Goal: Transaction & Acquisition: Book appointment/travel/reservation

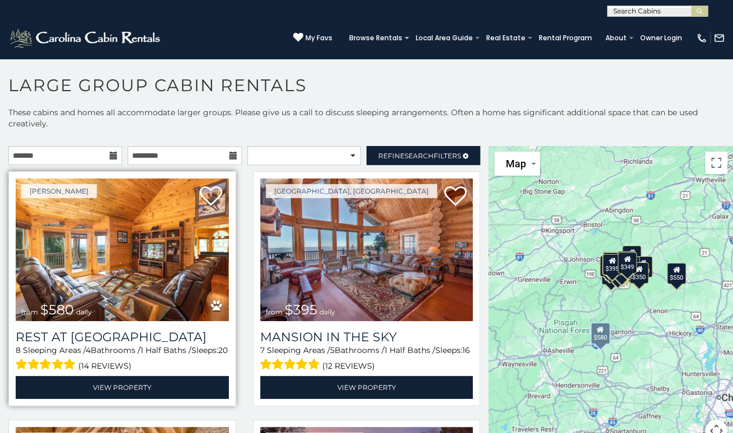
click at [161, 298] on img at bounding box center [122, 250] width 213 height 143
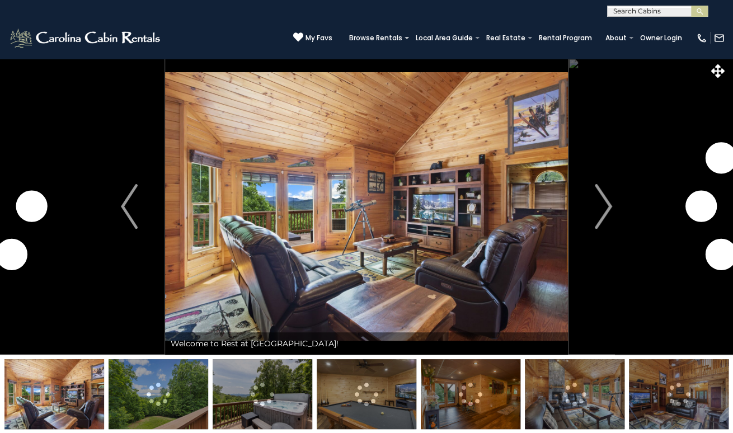
click at [588, 205] on button "Next" at bounding box center [603, 206] width 71 height 297
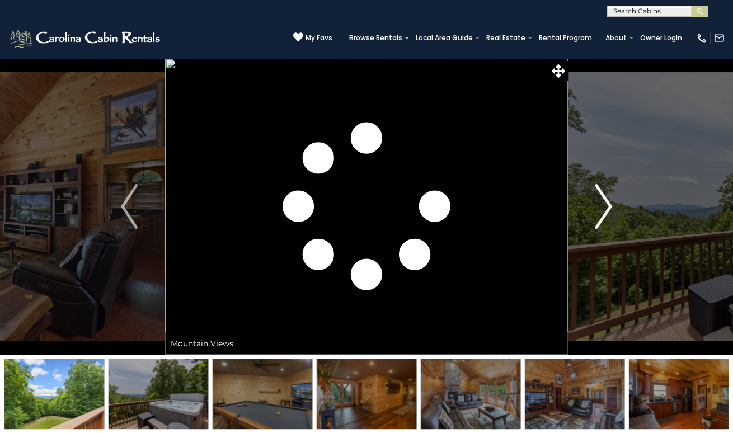
click at [588, 205] on button "Next" at bounding box center [603, 206] width 71 height 297
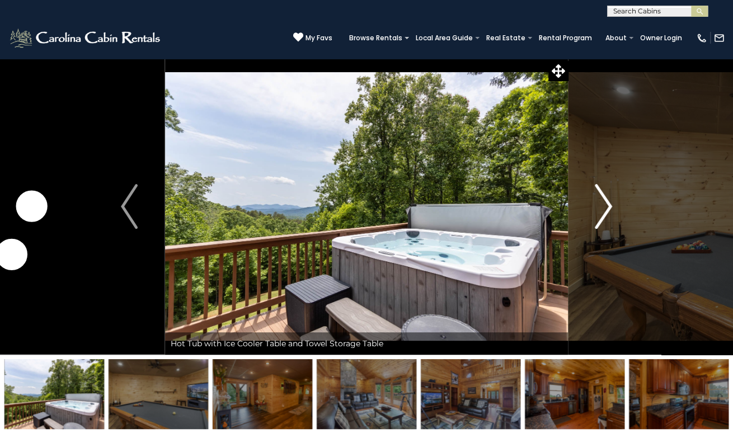
click at [605, 200] on img "Next" at bounding box center [603, 206] width 17 height 45
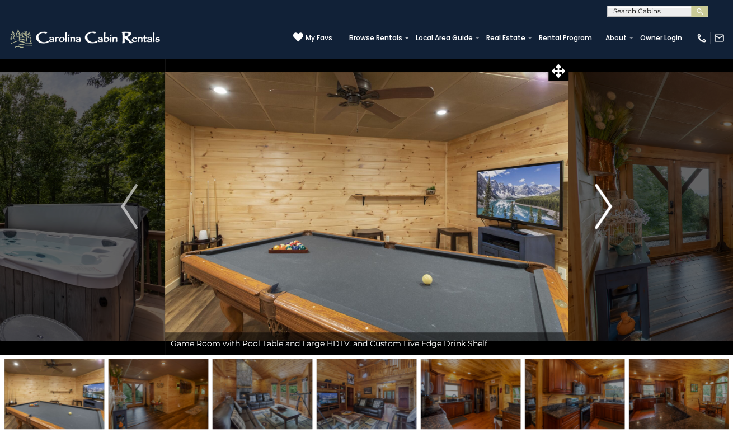
click at [605, 200] on img "Next" at bounding box center [603, 206] width 17 height 45
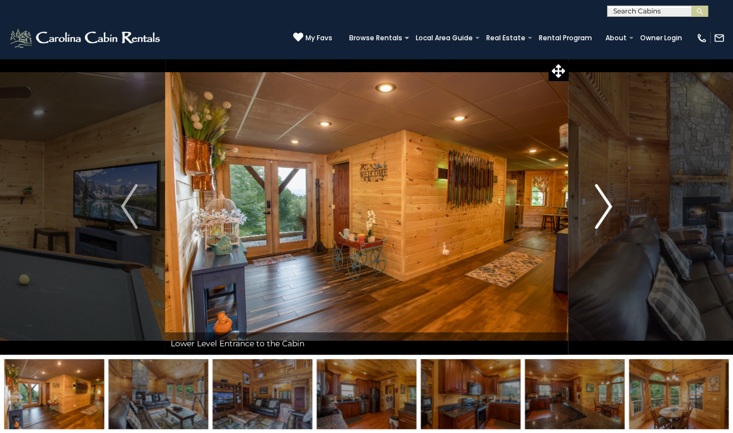
click at [605, 200] on img "Next" at bounding box center [603, 206] width 17 height 45
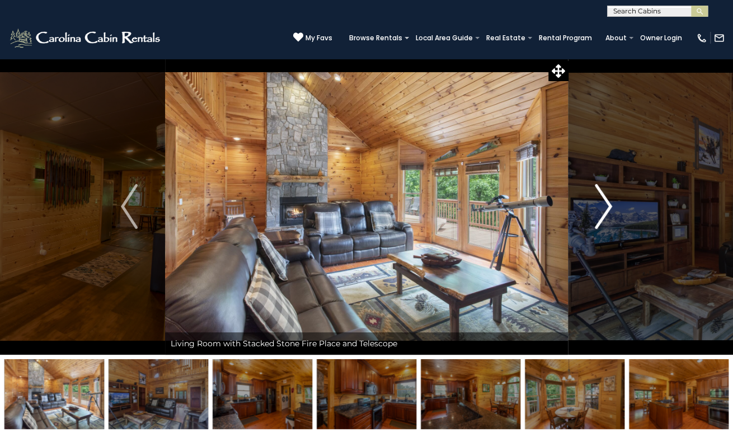
click at [605, 200] on img "Next" at bounding box center [603, 206] width 17 height 45
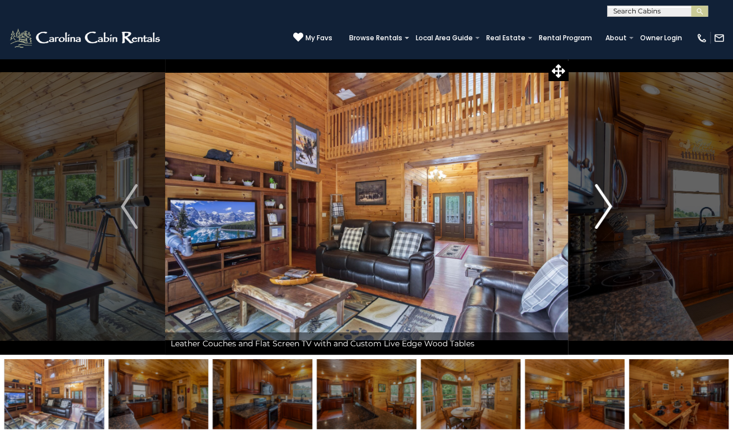
click at [605, 200] on img "Next" at bounding box center [603, 206] width 17 height 45
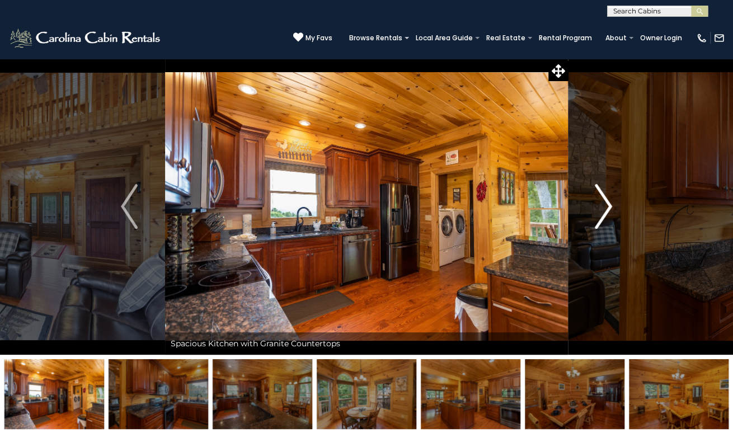
click at [605, 200] on img "Next" at bounding box center [603, 206] width 17 height 45
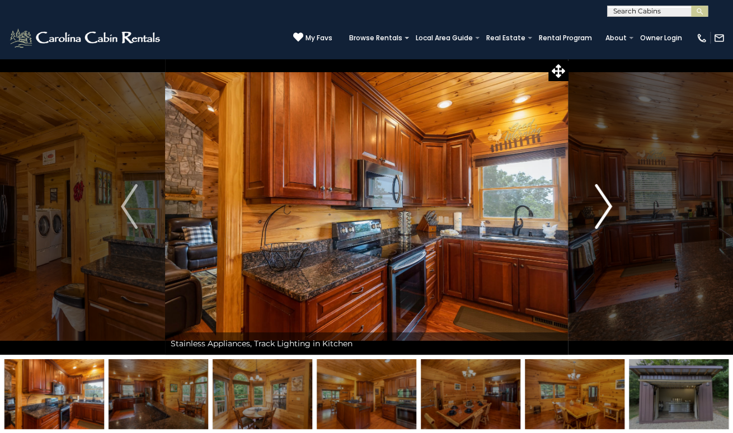
click at [605, 200] on img "Next" at bounding box center [603, 206] width 17 height 45
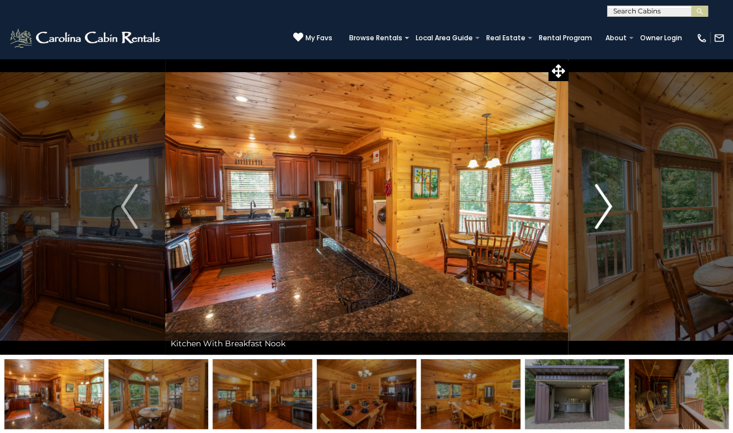
click at [605, 200] on img "Next" at bounding box center [603, 206] width 17 height 45
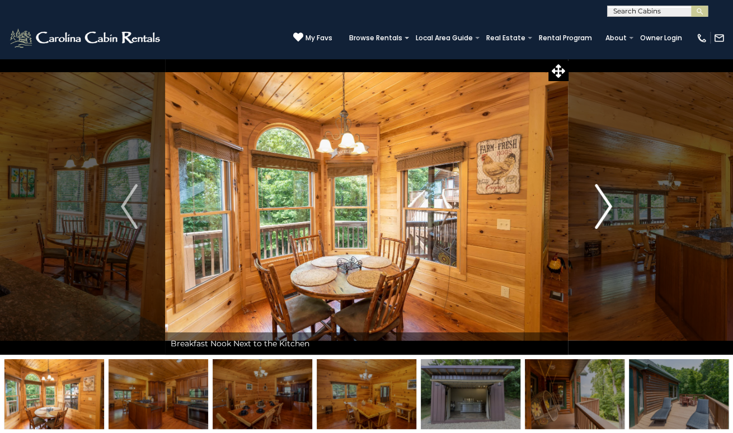
click at [605, 200] on img "Next" at bounding box center [603, 206] width 17 height 45
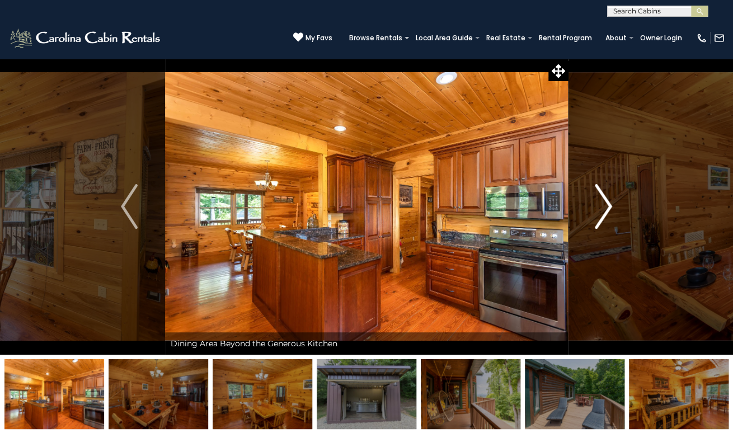
click at [605, 200] on img "Next" at bounding box center [603, 206] width 17 height 45
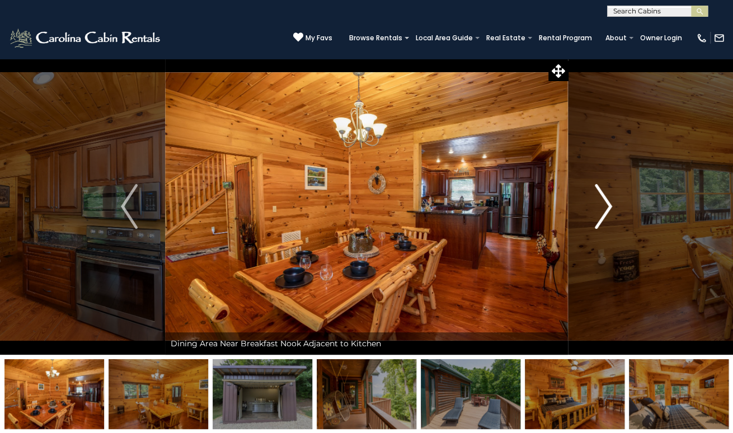
click at [605, 200] on img "Next" at bounding box center [603, 206] width 17 height 45
